Goal: Information Seeking & Learning: Learn about a topic

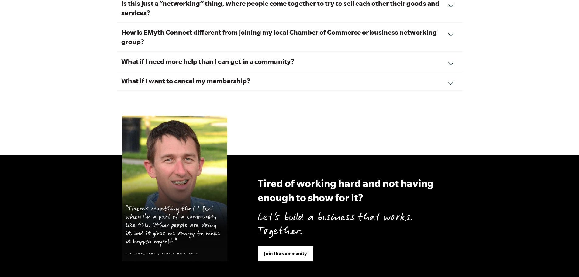
scroll to position [2240, 0]
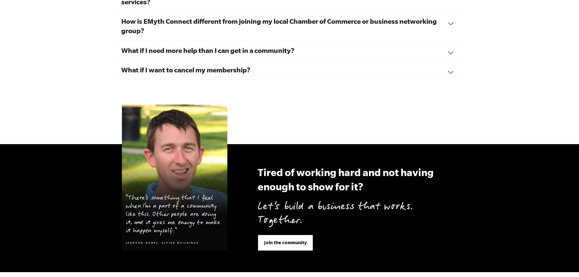
click at [454, 67] on div "What if I want to cancel my membership? We hope you feel the value of your conn…" at bounding box center [289, 69] width 346 height 19
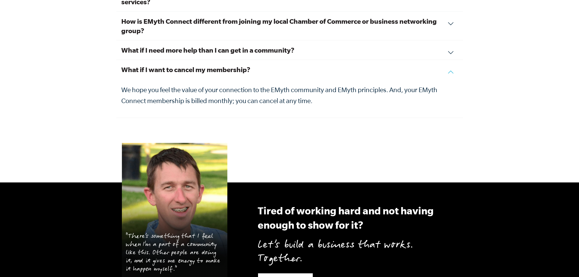
scroll to position [2160, 0]
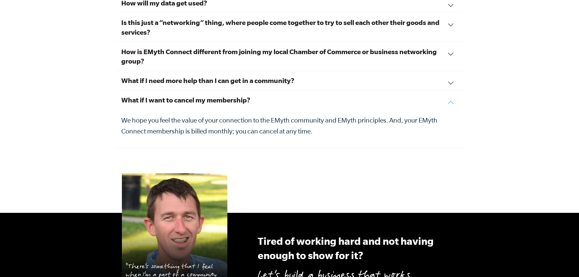
click at [452, 75] on div "What if I need more help than I can get in a community? EMyth Connect is the fi…" at bounding box center [289, 80] width 346 height 19
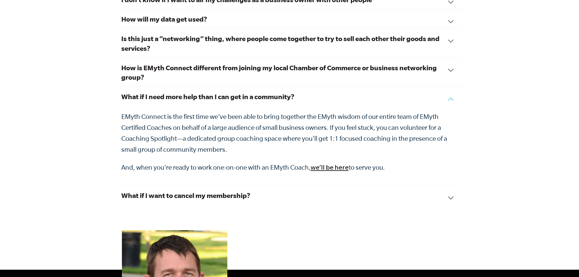
scroll to position [2130, 0]
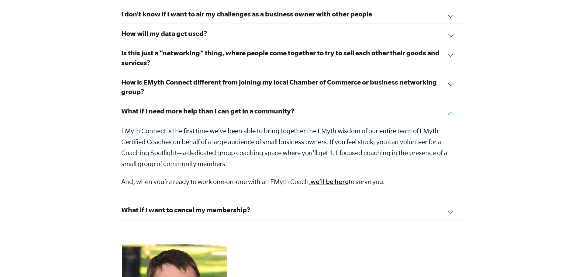
click at [454, 104] on div "What if I need more help than I can get in a community? EMyth Connect is the fi…" at bounding box center [289, 150] width 346 height 99
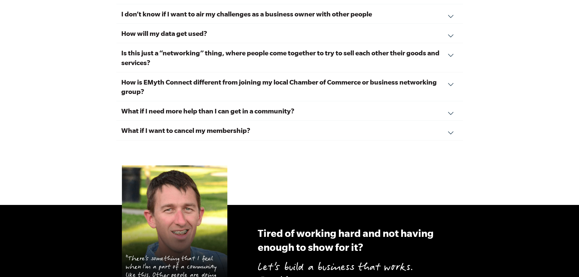
click at [449, 75] on div "How is EMyth Connect different from joining my local Chamber of Commerce or bus…" at bounding box center [289, 86] width 346 height 29
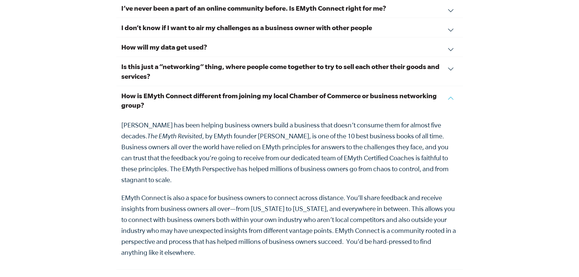
scroll to position [2100, 0]
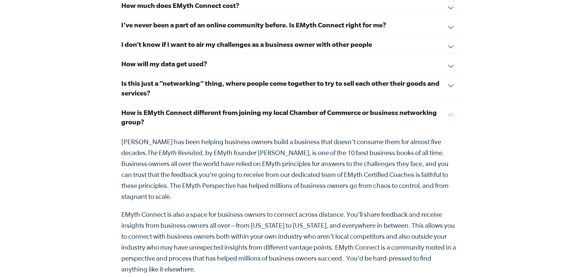
click at [449, 108] on div "How is EMyth Connect different from joining my local Chamber of Commerce or bus…" at bounding box center [289, 194] width 346 height 183
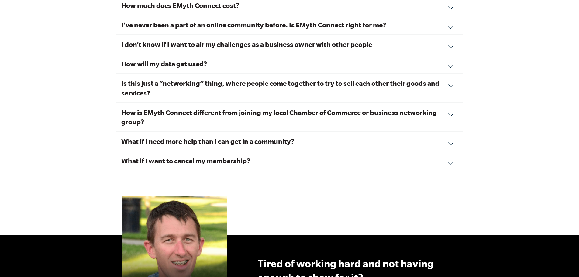
click at [451, 77] on div "Is this just a “networking” thing, where people come together to try to sell ea…" at bounding box center [289, 87] width 346 height 29
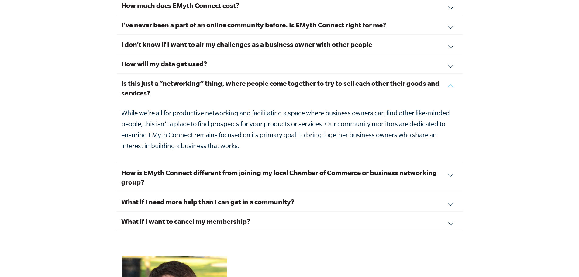
click at [450, 75] on div "Is this just a “networking” thing, where people come together to try to sell ea…" at bounding box center [289, 117] width 346 height 89
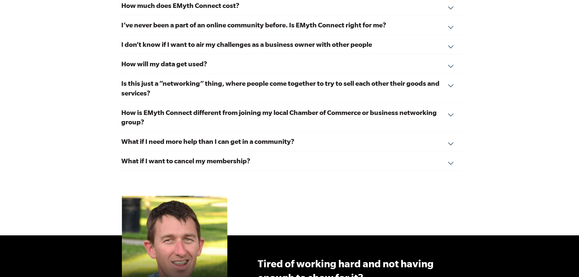
click at [449, 58] on div "How will my data get used? What you share in EMyth Connect is personal and priv…" at bounding box center [289, 63] width 346 height 19
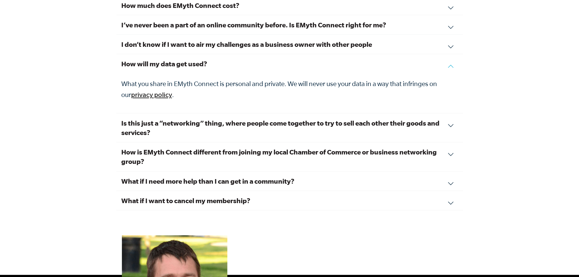
click at [449, 58] on div "How will my data get used? What you share in EMyth Connect is personal and priv…" at bounding box center [289, 83] width 346 height 59
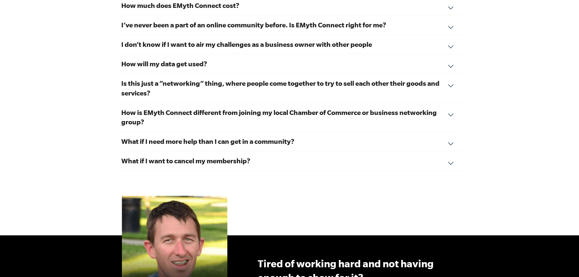
click at [451, 39] on div "I don’t know if I want to air my challenges as a business owner with other peop…" at bounding box center [289, 44] width 346 height 19
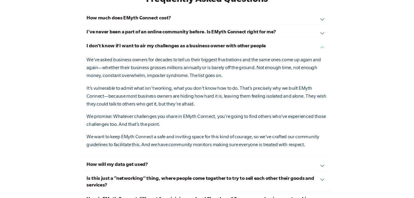
scroll to position [2069, 0]
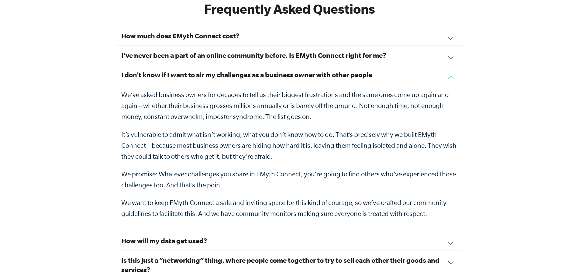
click at [451, 67] on div "I don’t know if I want to air my challenges as a business owner with other peop…" at bounding box center [289, 148] width 346 height 166
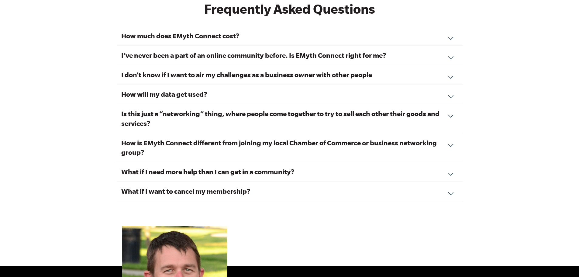
click at [452, 32] on div "How much does EMyth Connect cost? Membership in EMyth Connect is $75 per month.…" at bounding box center [289, 35] width 346 height 19
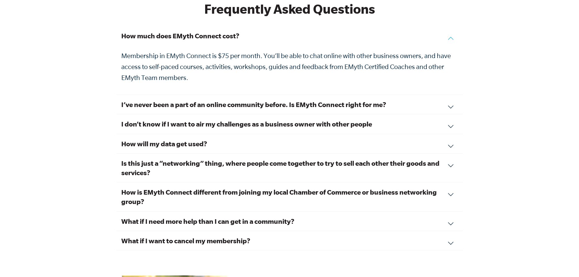
click at [452, 32] on div "How much does EMyth Connect cost? Membership in EMyth Connect is $75 per month.…" at bounding box center [289, 60] width 346 height 69
